Goal: Communication & Community: Answer question/provide support

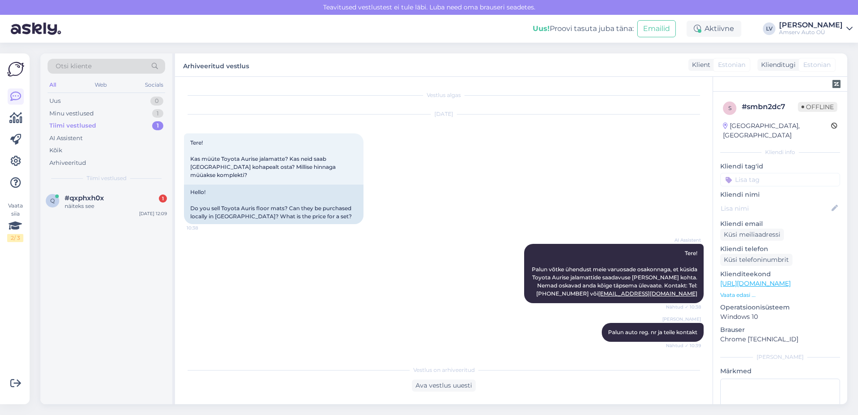
scroll to position [59, 0]
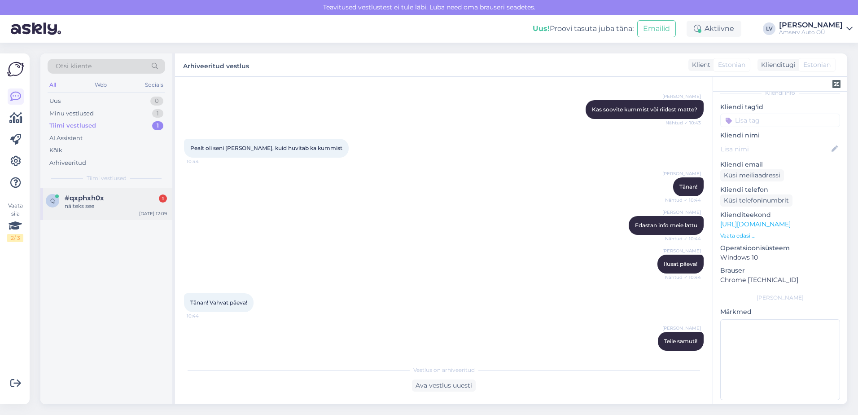
click at [88, 202] on div "näiteks see" at bounding box center [116, 206] width 102 height 8
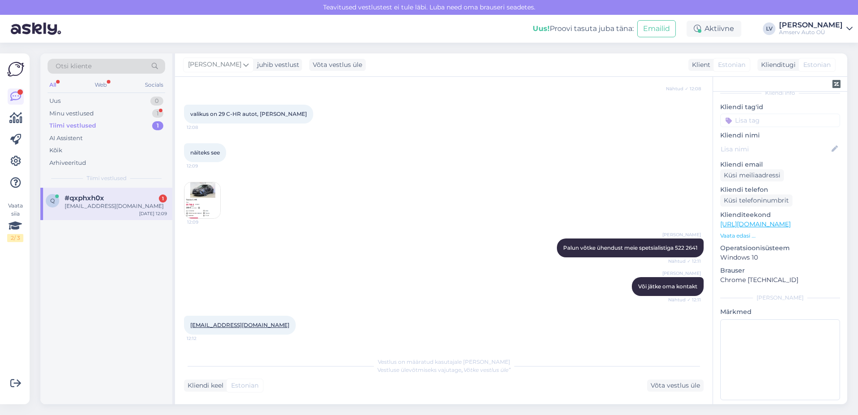
scroll to position [200, 0]
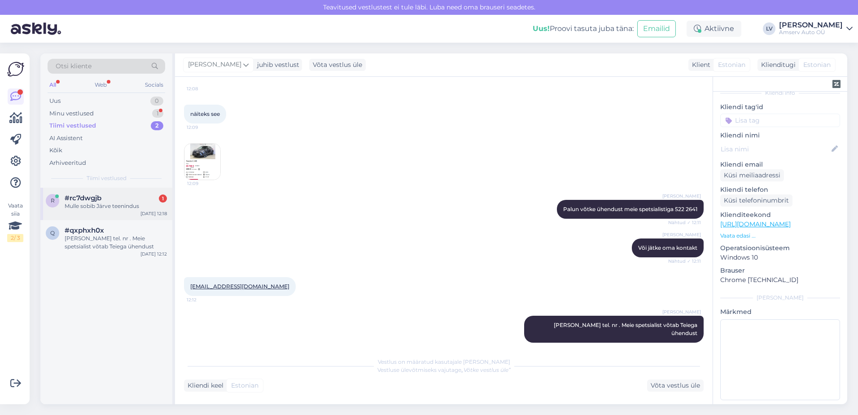
click at [93, 201] on span "#rc7dwgjb" at bounding box center [83, 198] width 37 height 8
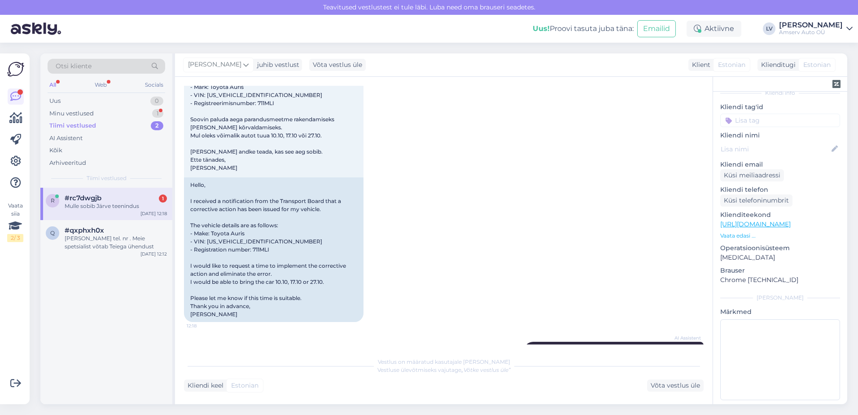
scroll to position [256, 0]
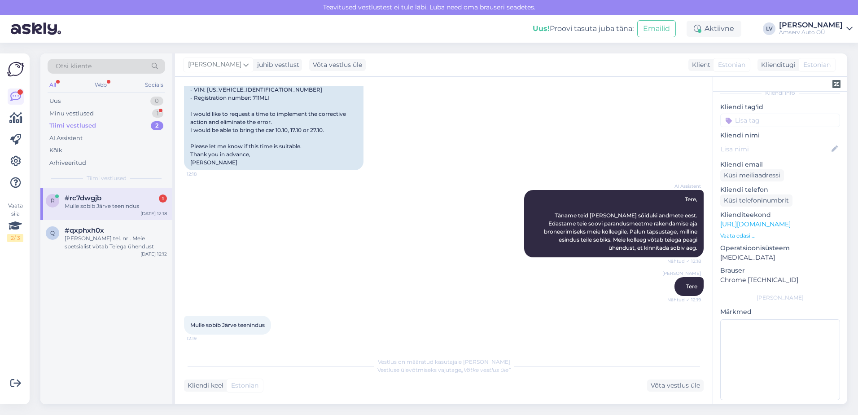
click at [99, 193] on div "r #rc7dwgjb 1 Mulle sobib Järve teenindus [DATE] 12:18" at bounding box center [106, 204] width 132 height 32
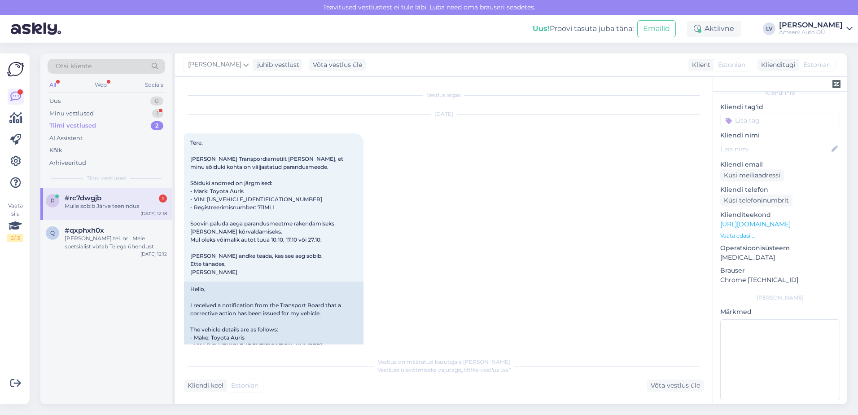
scroll to position [294, 0]
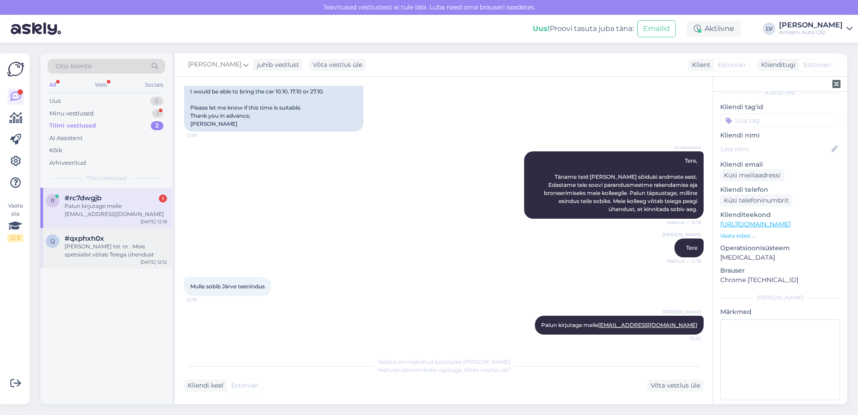
click at [117, 249] on div "[PERSON_NAME] tel. nr . Meie spetsialist võtab Teiega ühendust" at bounding box center [116, 250] width 102 height 16
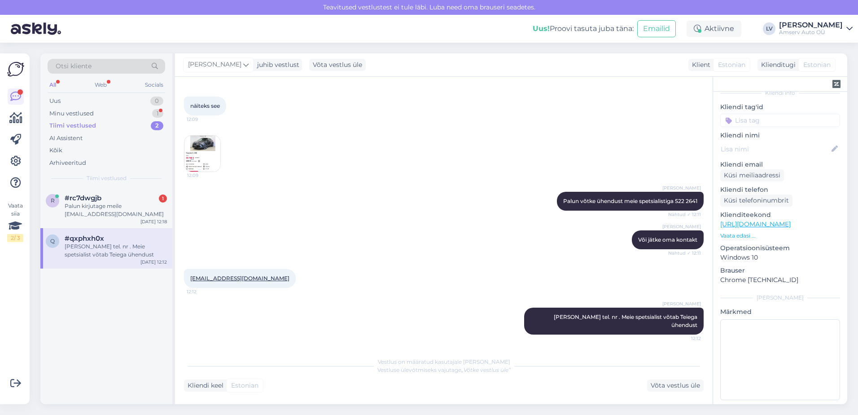
scroll to position [200, 0]
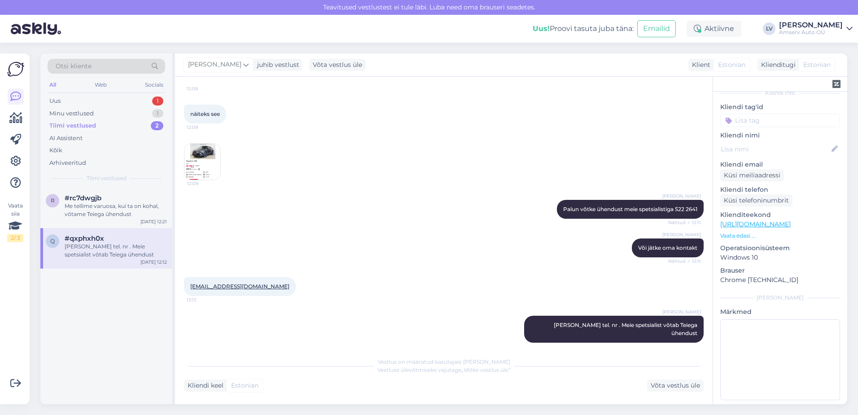
drag, startPoint x: 96, startPoint y: 99, endPoint x: 129, endPoint y: 131, distance: 46.3
click at [97, 99] on div "Uus 1" at bounding box center [107, 101] width 118 height 13
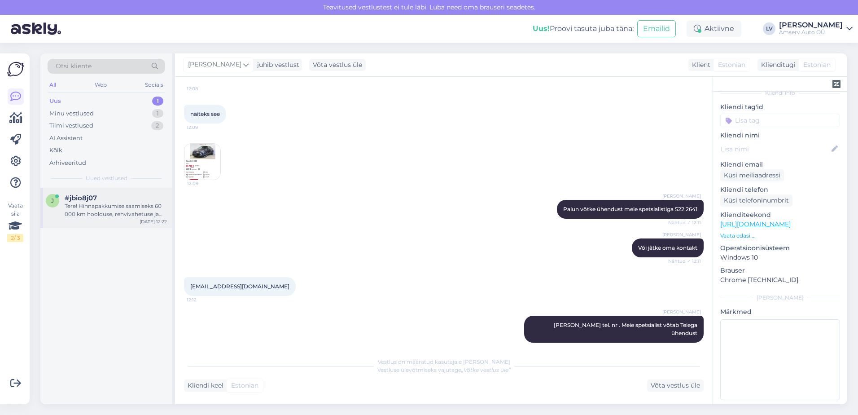
drag, startPoint x: 95, startPoint y: 213, endPoint x: 103, endPoint y: 215, distance: 8.5
click at [94, 213] on div "Tere! Hinnapakkumise saamiseks 60 000 km hoolduse, rehvivahetuse ja rehvide hoi…" at bounding box center [116, 210] width 102 height 16
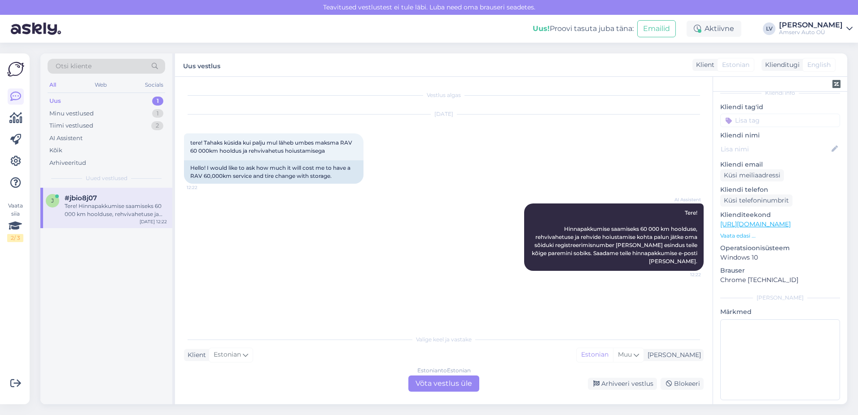
scroll to position [0, 0]
click at [463, 380] on div "Estonian to Estonian Võta vestlus üle" at bounding box center [444, 383] width 71 height 16
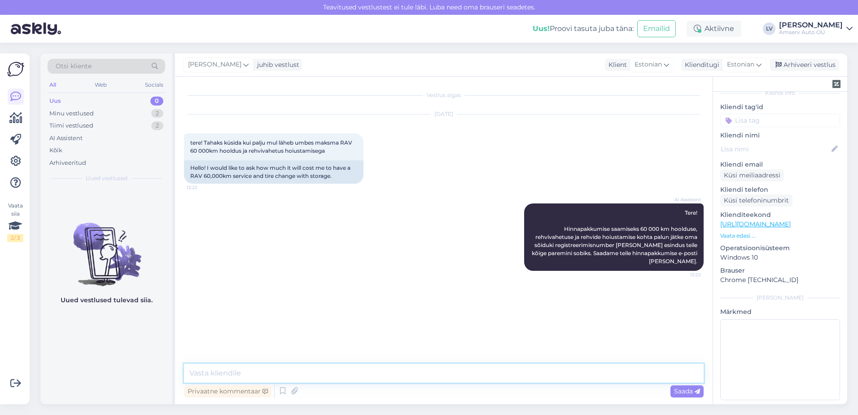
drag, startPoint x: 312, startPoint y: 369, endPoint x: 337, endPoint y: 371, distance: 24.7
click at [315, 370] on textarea at bounding box center [444, 373] width 520 height 19
drag, startPoint x: 335, startPoint y: 369, endPoint x: 342, endPoint y: 369, distance: 7.2
click at [337, 369] on textarea at bounding box center [444, 373] width 520 height 19
type textarea "t"
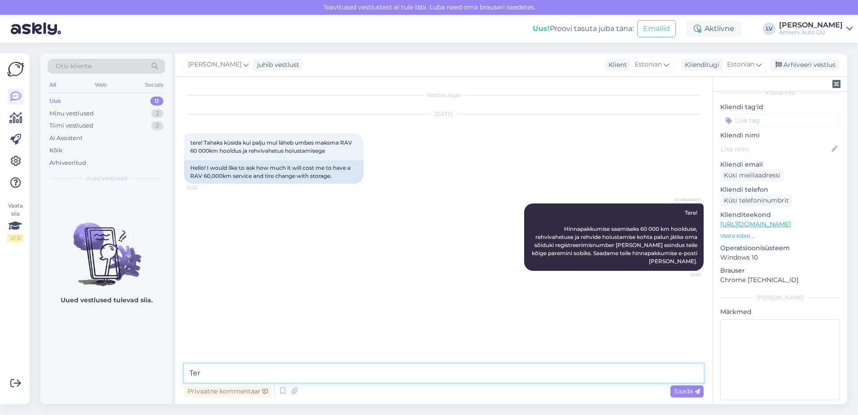
type textarea "Tere"
type textarea "Palun täpsustage mis esinduses?"
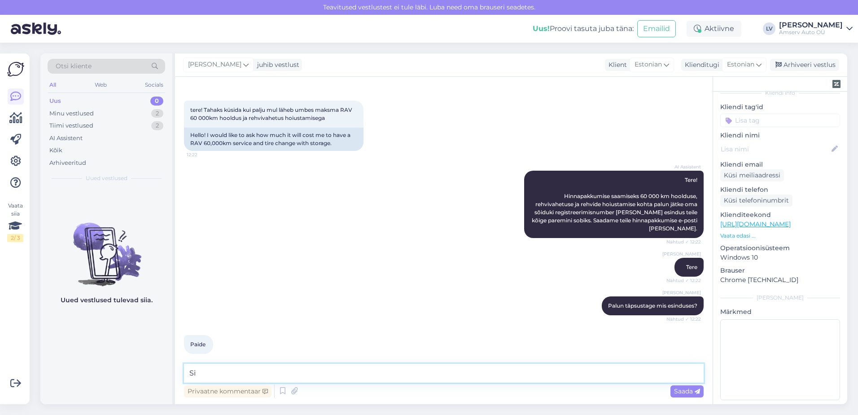
type textarea "S"
type textarea "üks hetk palun, kohe uurin"
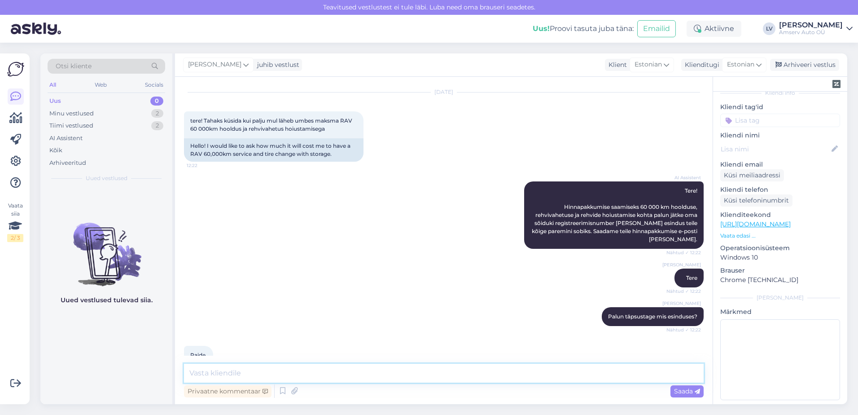
scroll to position [71, 0]
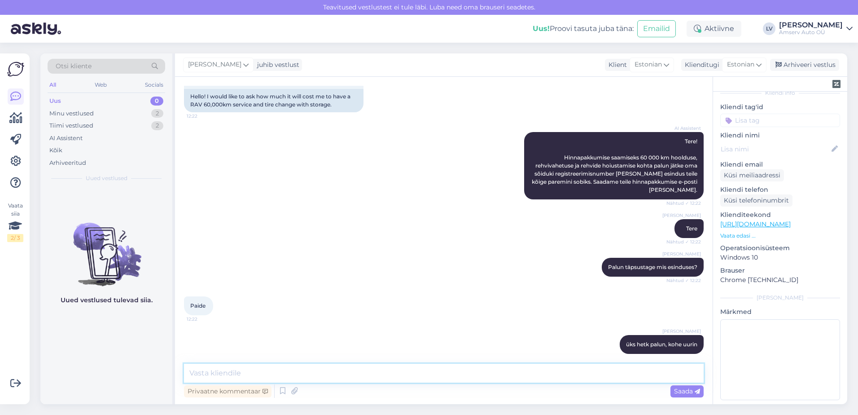
drag, startPoint x: 269, startPoint y: 378, endPoint x: 268, endPoint y: 351, distance: 26.5
click at [265, 373] on textarea at bounding box center [444, 373] width 520 height 19
type textarea "täpsustage [PERSON_NAME] sõiduki reg. number"
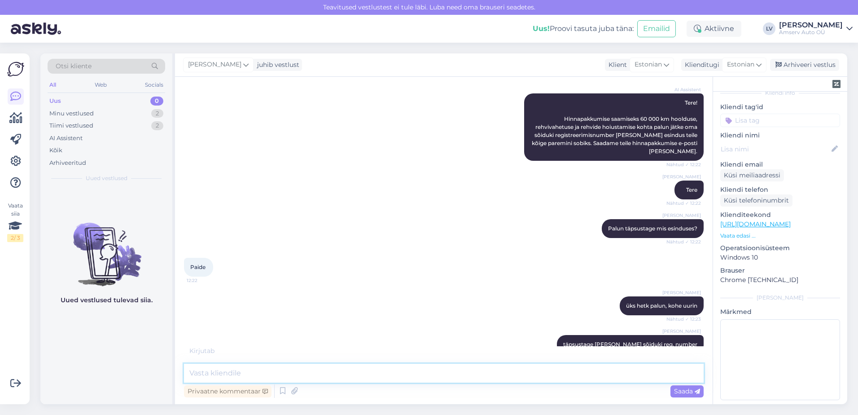
scroll to position [149, 0]
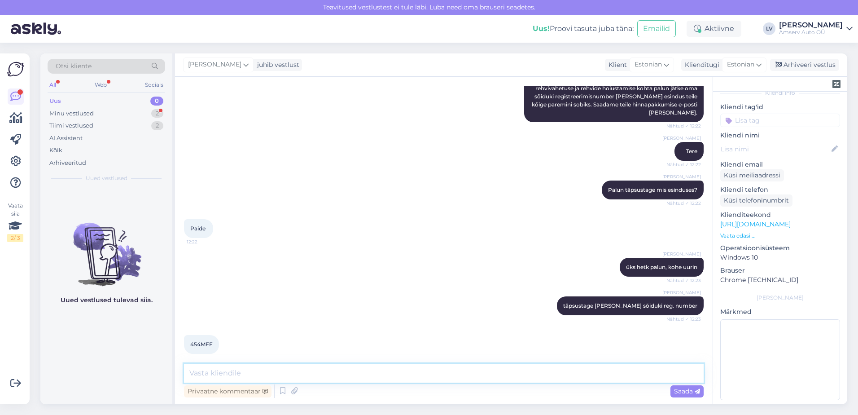
click at [298, 371] on textarea at bounding box center [444, 373] width 520 height 19
paste textarea "Rehvivahetuse ja hoiustamise pakett maastur/kaubik 6 kuud 110 €"
drag, startPoint x: 360, startPoint y: 373, endPoint x: 324, endPoint y: 381, distance: 37.2
click at [338, 371] on textarea "Rehvivahetuse ja hoiustamise pakett 6 kuud 110 €" at bounding box center [444, 373] width 520 height 19
click at [351, 376] on textarea "Rehvivahetuse ja hoiustamise pakett 6 kuud 110 €" at bounding box center [444, 373] width 520 height 19
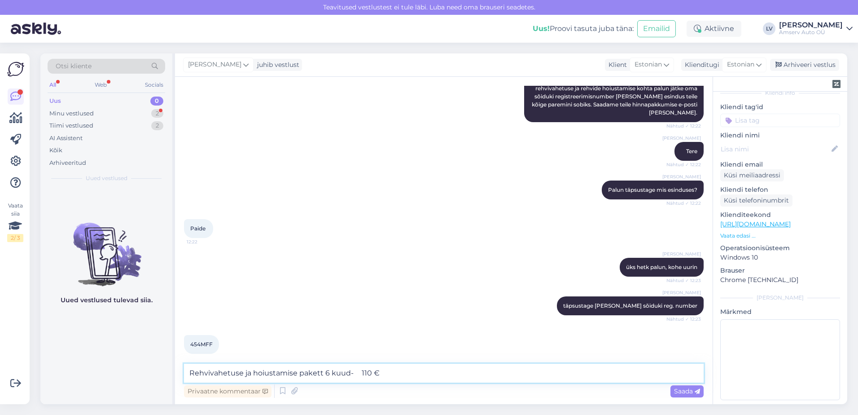
click at [396, 368] on textarea "Rehvivahetuse ja hoiustamise pakett 6 kuud- 110 €" at bounding box center [444, 373] width 520 height 19
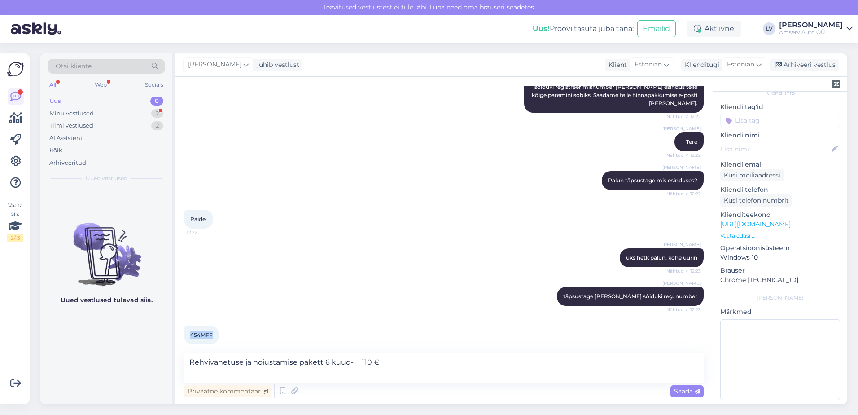
drag, startPoint x: 212, startPoint y: 326, endPoint x: 181, endPoint y: 329, distance: 31.2
click at [181, 329] on div "Vestlus algas [DATE] tere! Tahaks küsida kui palju mul läheb umbes maksma RAV 6…" at bounding box center [444, 240] width 538 height 327
drag, startPoint x: 181, startPoint y: 329, endPoint x: 193, endPoint y: 329, distance: 11.7
copy span "454MFF"
click at [432, 362] on textarea "Rehvivahetuse ja hoiustamise pakett 6 kuud- 110 €" at bounding box center [444, 368] width 520 height 30
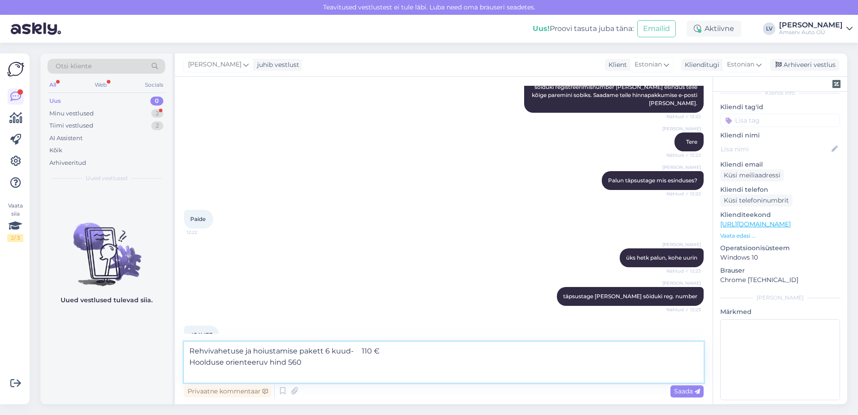
drag, startPoint x: 376, startPoint y: 352, endPoint x: 367, endPoint y: 352, distance: 9.0
click at [367, 352] on textarea "Rehvivahetuse ja hoiustamise pakett 6 kuud- 110 € Hoolduse orienteeruv hind 560" at bounding box center [444, 362] width 520 height 41
click at [311, 362] on textarea "Rehvivahetuse ja hoiustamise pakett 6 kuud- 110 € Hoolduse orienteeruv hind 560" at bounding box center [444, 362] width 520 height 41
paste textarea "€"
click at [190, 350] on textarea "Rehvivahetuse ja hoiustamise pakett 6 kuud- 110 € Hoolduse orienteeruv hind 560…" at bounding box center [444, 362] width 520 height 41
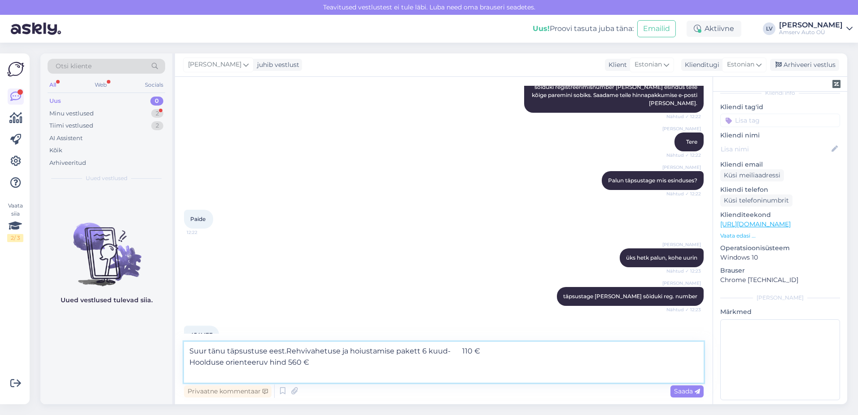
type textarea "Suur tänu täpsustuse eest. Rehvivahetuse ja hoiustamise pakett 6 kuud- 110 € Ho…"
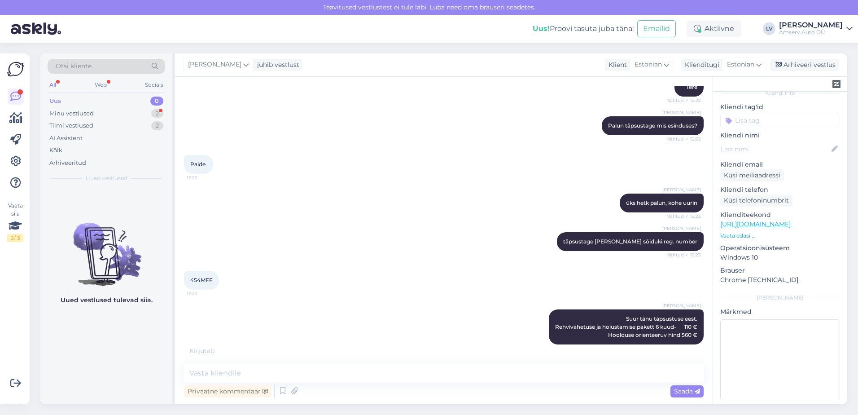
scroll to position [242, 0]
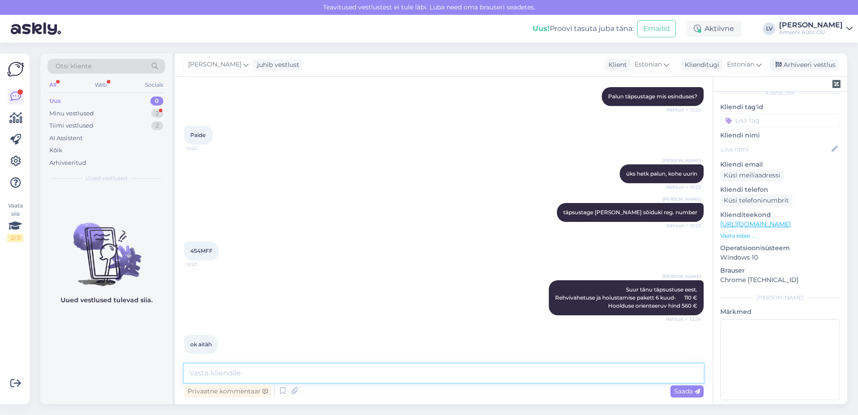
click at [214, 378] on textarea at bounding box center [444, 373] width 520 height 19
type textarea "Kas saame [PERSON_NAME] veel kuidagi aidata?"
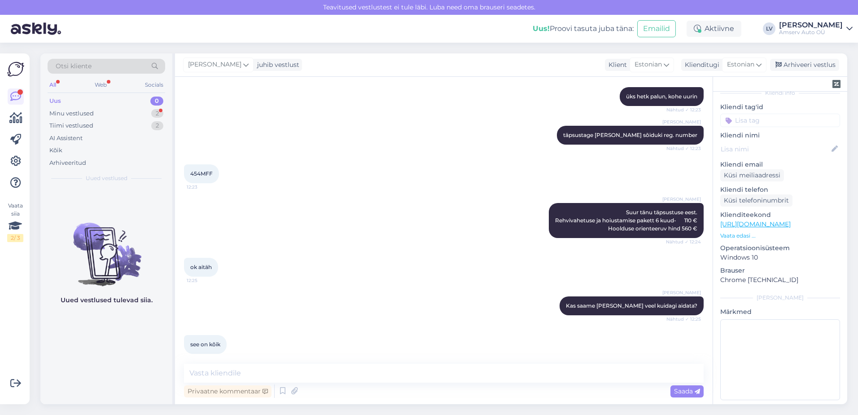
scroll to position [358, 0]
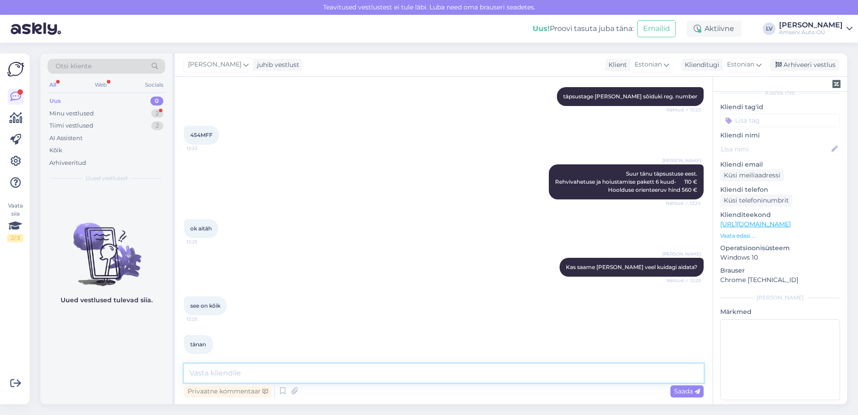
drag, startPoint x: 225, startPoint y: 375, endPoint x: 224, endPoint y: 364, distance: 10.9
click at [224, 371] on textarea at bounding box center [444, 373] width 520 height 19
type textarea "Suur tänu pöördumise eest ja kena päeva jätku Teile"
